Goal: Transaction & Acquisition: Purchase product/service

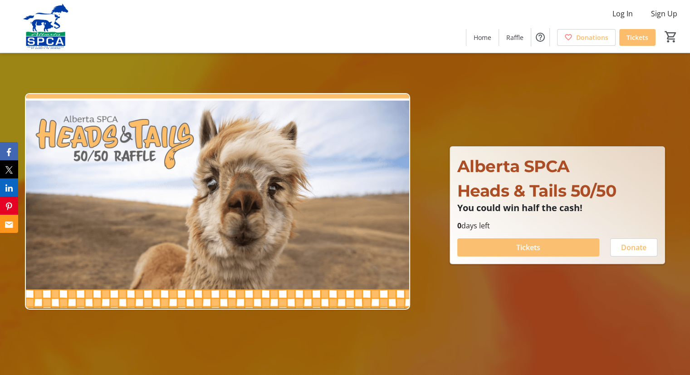
click at [517, 247] on span "Tickets" at bounding box center [528, 247] width 24 height 11
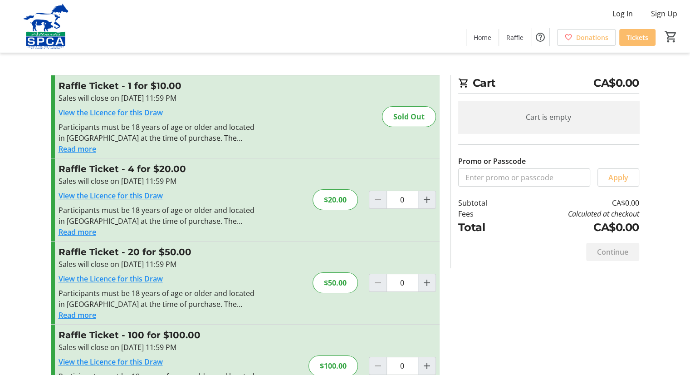
click at [83, 228] on button "Read more" at bounding box center [78, 231] width 38 height 11
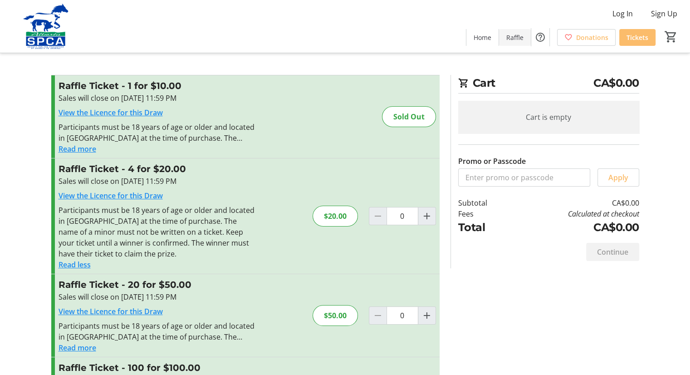
click at [513, 34] on span "Raffle" at bounding box center [514, 38] width 17 height 10
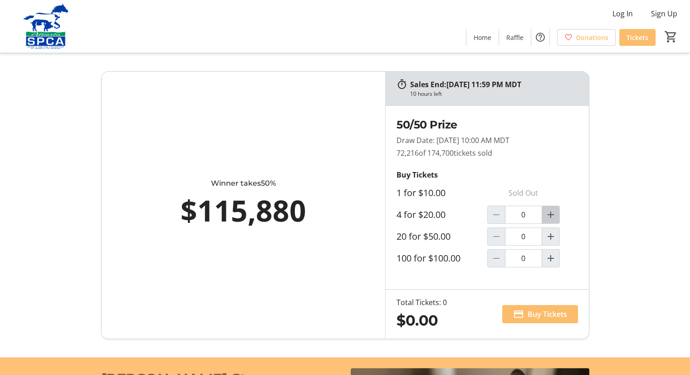
click at [552, 213] on mat-icon "Increment by one" at bounding box center [550, 214] width 11 height 11
type input "1"
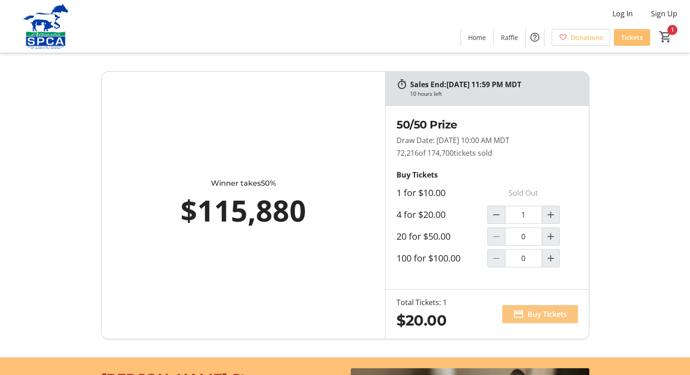
click at [546, 312] on span "Buy Tickets" at bounding box center [547, 313] width 39 height 11
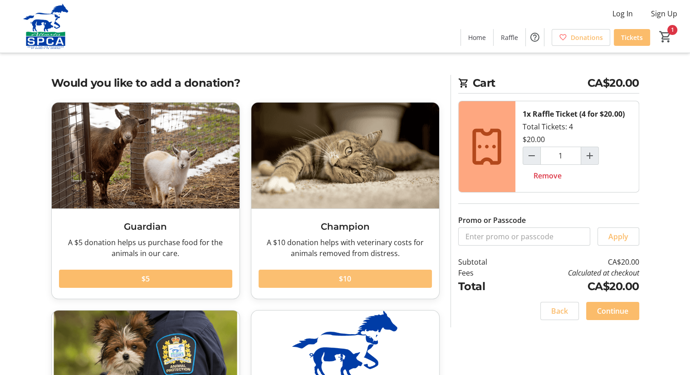
click at [345, 277] on span "$10" at bounding box center [345, 278] width 12 height 11
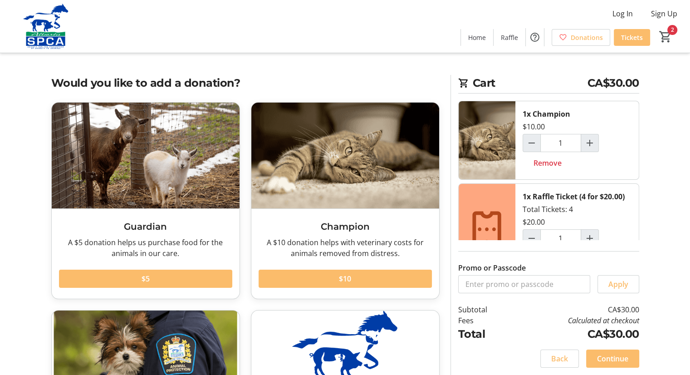
click at [541, 220] on div "1x Raffle Ticket (4 for $20.00) Total Tickets: 4 $20.00 1 Remove" at bounding box center [576, 229] width 123 height 91
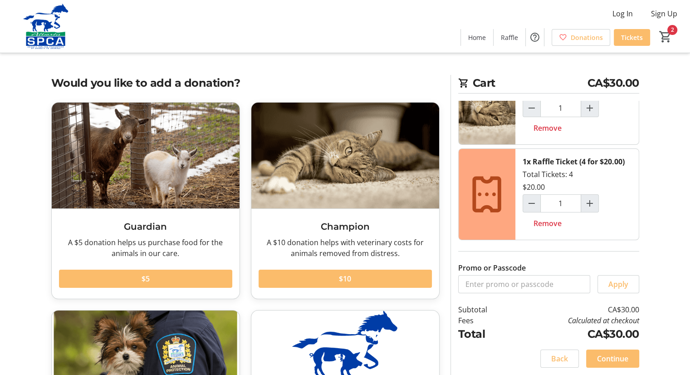
click at [552, 156] on div "1x Raffle Ticket (4 for $20.00)" at bounding box center [574, 161] width 102 height 11
click at [510, 35] on span "Raffle" at bounding box center [509, 38] width 17 height 10
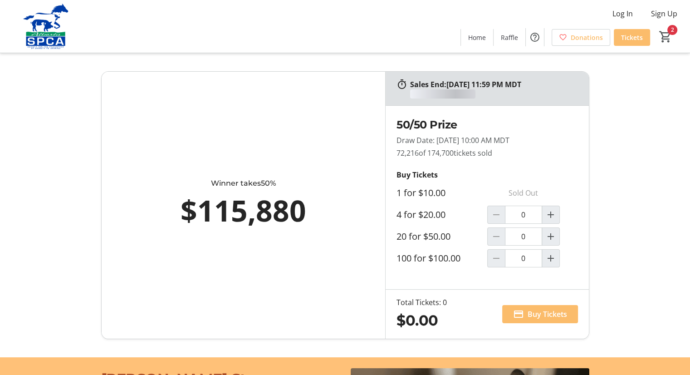
type input "1"
click at [554, 235] on mat-icon "Increment by one" at bounding box center [550, 236] width 11 height 11
type input "1"
click at [493, 210] on mat-icon "Decrement by one" at bounding box center [496, 214] width 11 height 11
type input "0"
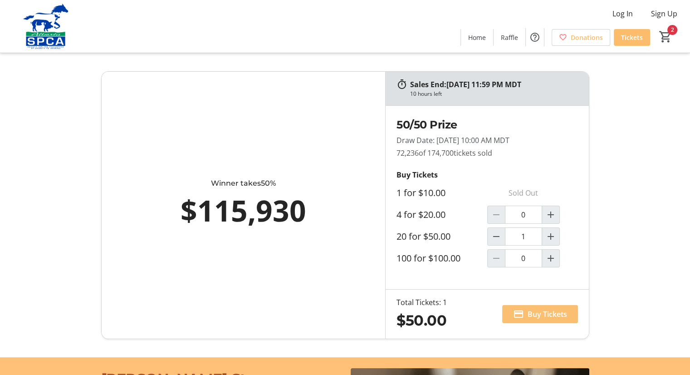
click at [537, 315] on span "Buy Tickets" at bounding box center [547, 313] width 39 height 11
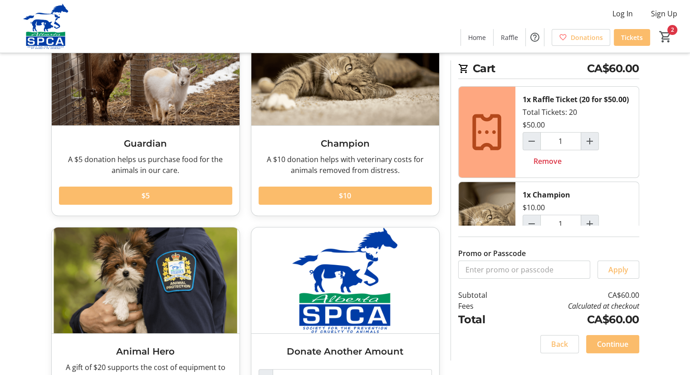
scroll to position [100, 0]
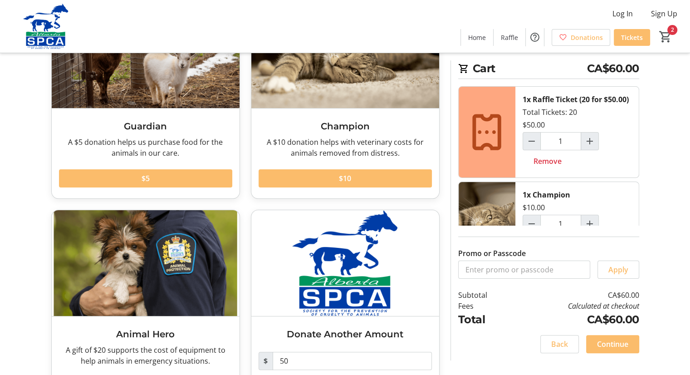
click at [618, 343] on span "Continue" at bounding box center [612, 343] width 31 height 11
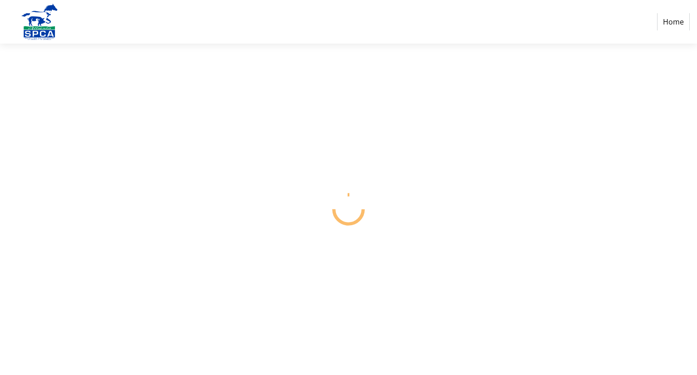
select select "CA"
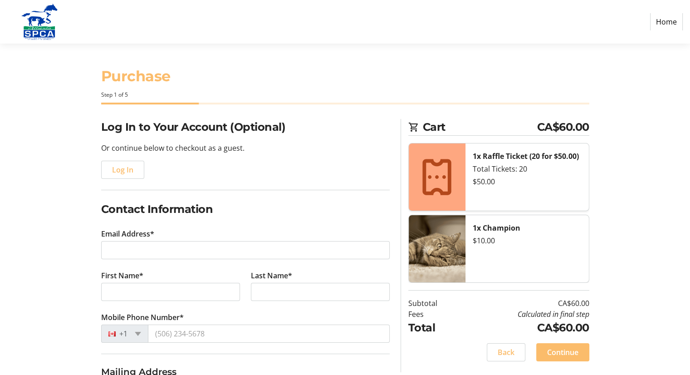
scroll to position [45, 0]
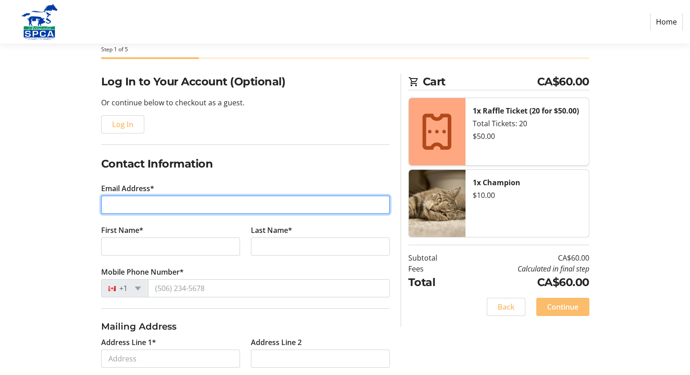
click at [135, 206] on input "Email Address*" at bounding box center [245, 204] width 288 height 18
type input "[PERSON_NAME][EMAIL_ADDRESS][DOMAIN_NAME]"
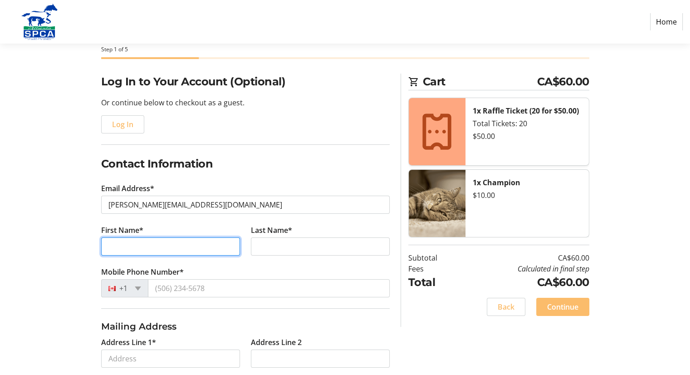
click at [130, 249] on input "First Name*" at bounding box center [170, 246] width 139 height 18
type input "[PERSON_NAME]"
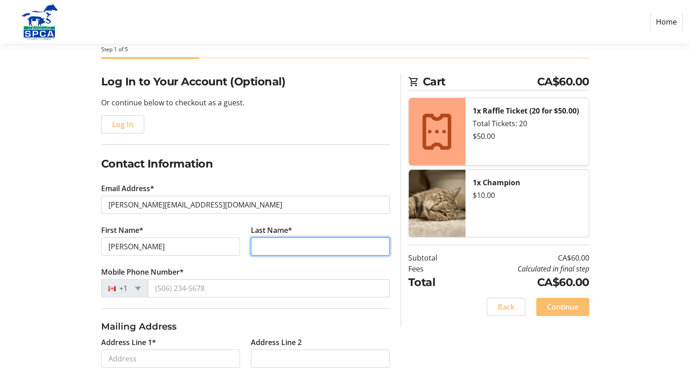
click at [282, 244] on input "Last Name*" at bounding box center [320, 246] width 139 height 18
type input "[PERSON_NAME]"
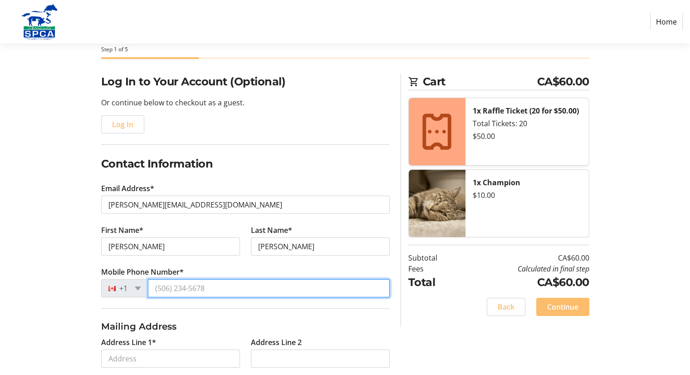
click at [200, 292] on input "Mobile Phone Number*" at bounding box center [269, 288] width 242 height 18
type input "[PHONE_NUMBER]"
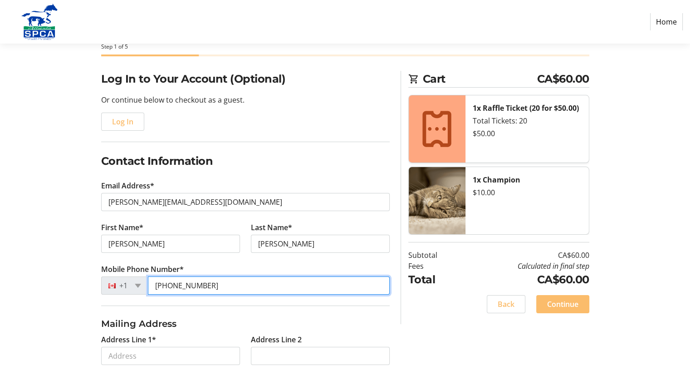
scroll to position [136, 0]
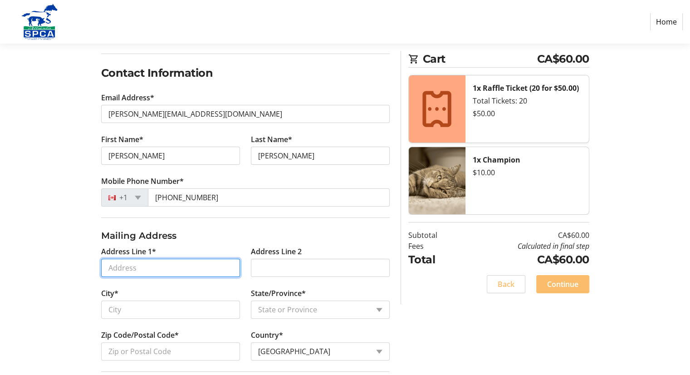
click at [166, 267] on input "Address Line 1*" at bounding box center [170, 268] width 139 height 18
type input "[STREET_ADDRESS]"
type input "[GEOGRAPHIC_DATA]"
select select "AB"
type input "T4T 1E7"
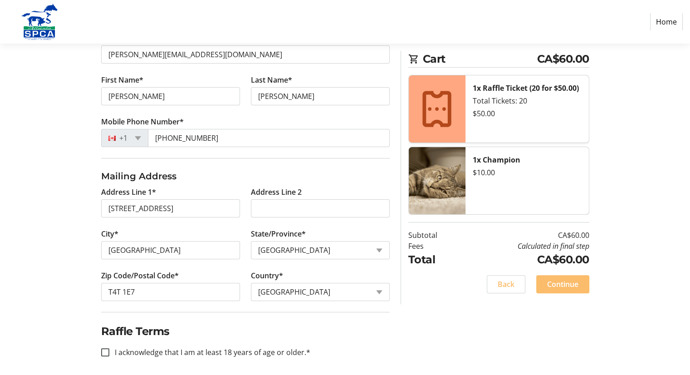
scroll to position [199, 0]
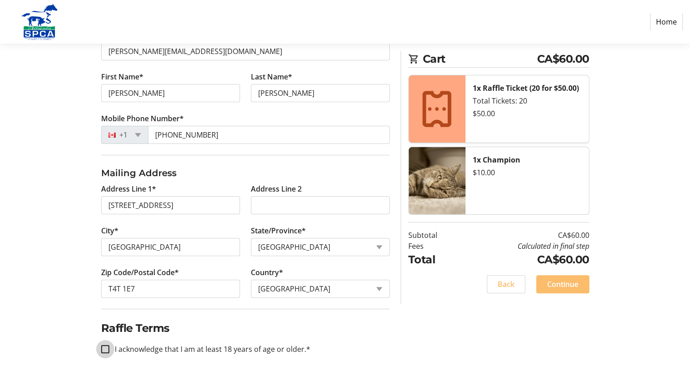
click at [105, 347] on input "I acknowledge that I am at least 18 years of age or older.*" at bounding box center [105, 349] width 8 height 8
checkbox input "true"
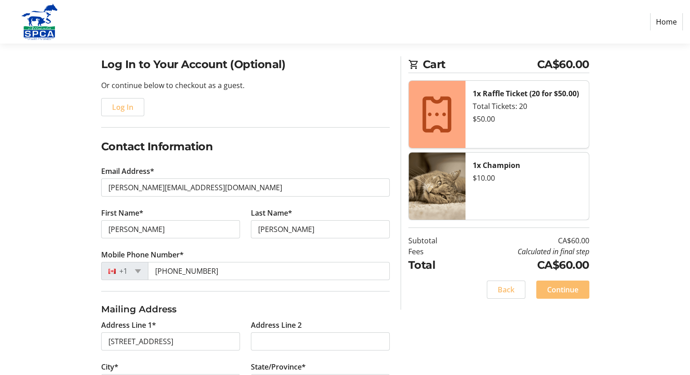
click at [570, 289] on span "Continue" at bounding box center [562, 289] width 31 height 11
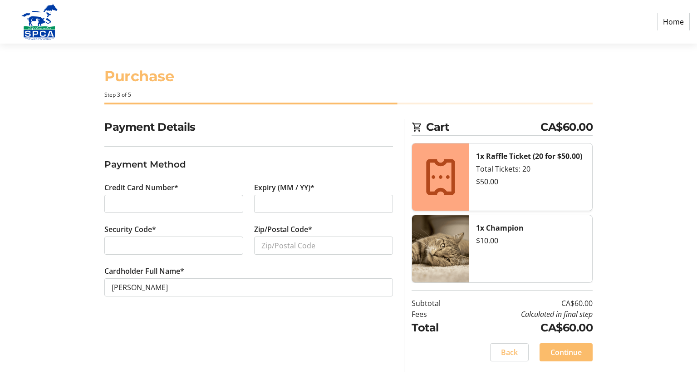
click at [132, 209] on div at bounding box center [173, 204] width 139 height 18
click at [288, 248] on input "Zip/Postal Code*" at bounding box center [323, 245] width 139 height 18
type input "T4T 1E7"
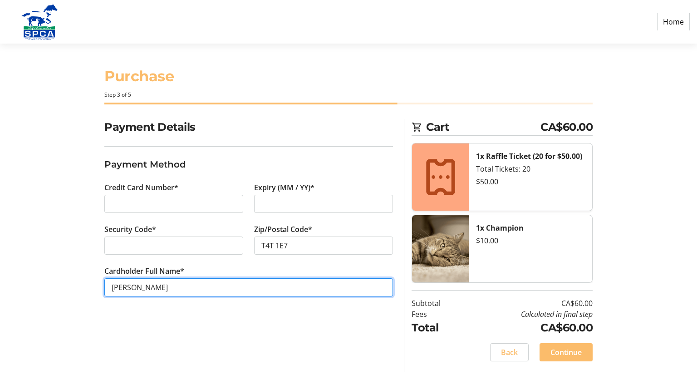
click at [209, 290] on input "[PERSON_NAME]" at bounding box center [248, 287] width 288 height 18
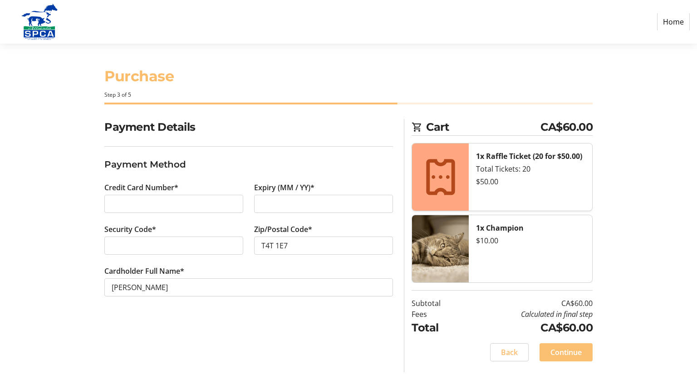
click at [559, 351] on span "Continue" at bounding box center [565, 352] width 31 height 11
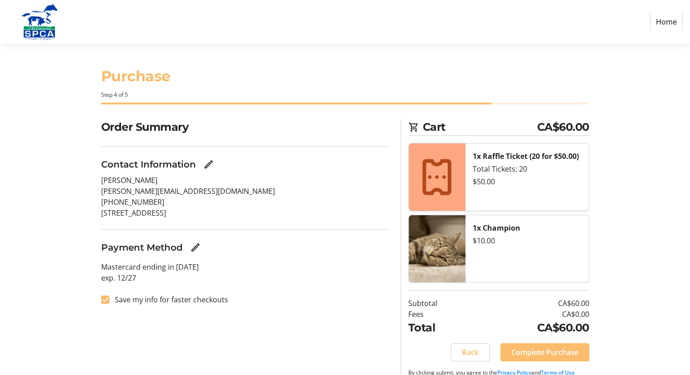
scroll to position [20, 0]
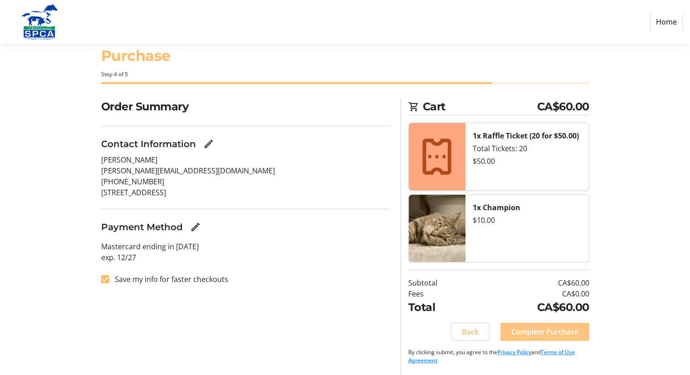
click at [530, 331] on span "Complete Purchase" at bounding box center [544, 331] width 67 height 11
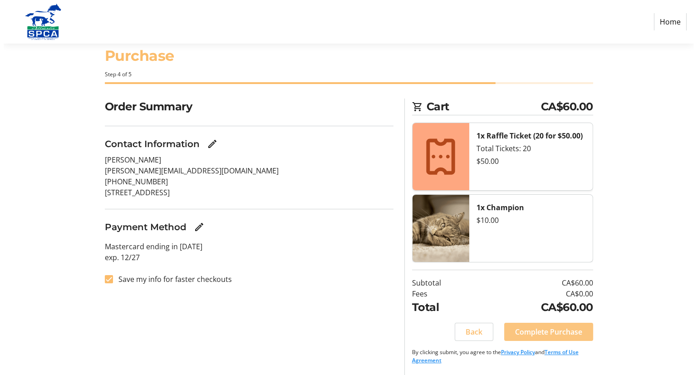
scroll to position [0, 0]
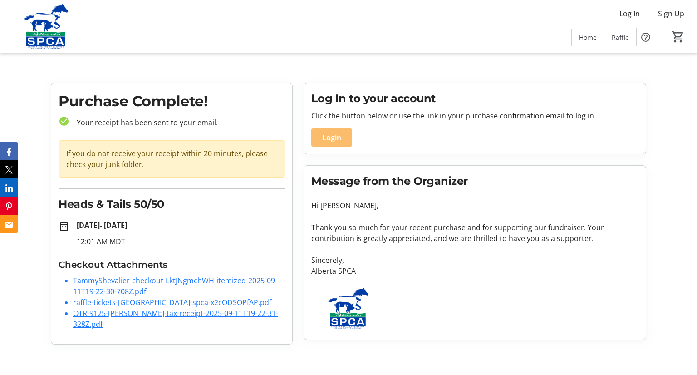
click at [120, 281] on link "TammyShevalier-checkout-LktJNgmchWH-itemized-2025-09-11T19-22-30-708Z.pdf" at bounding box center [175, 285] width 204 height 21
click at [115, 282] on link "TammyShevalier-checkout-LktJNgmchWH-itemized-2025-09-11T19-22-30-708Z.pdf" at bounding box center [175, 285] width 204 height 21
click at [100, 302] on link "raffle-tickets-[GEOGRAPHIC_DATA]-spca-x2cODSOPfAP.pdf" at bounding box center [172, 302] width 198 height 10
click at [159, 302] on link "raffle-tickets-[GEOGRAPHIC_DATA]-spca-x2cODSOPfAP.pdf" at bounding box center [172, 302] width 198 height 10
click at [103, 314] on link "OTR-9125-[PERSON_NAME]-tax-receipt-2025-09-11T19-22-31-328Z.pdf" at bounding box center [175, 318] width 205 height 21
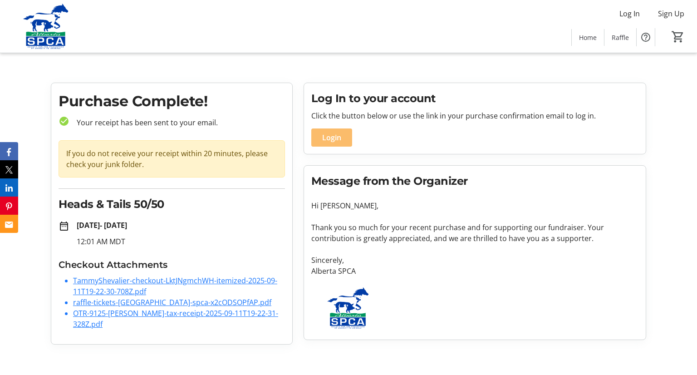
click at [399, 26] on div "Log In Sign Up Home Raffle 0" at bounding box center [348, 26] width 697 height 53
